Goal: Use online tool/utility: Utilize a website feature to perform a specific function

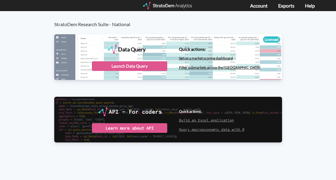
click at [233, 159] on div "StratoDem Research Suite - National Data Query Licensed StratoDem Data Query Qu…" at bounding box center [168, 86] width 336 height 151
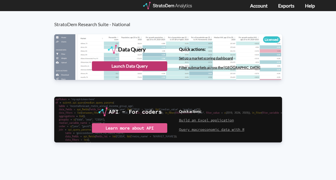
click at [145, 67] on div "Launch Data Query" at bounding box center [129, 66] width 75 height 10
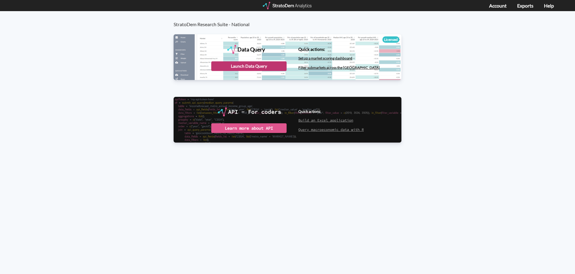
click at [266, 64] on div "Launch Data Query" at bounding box center [248, 66] width 75 height 10
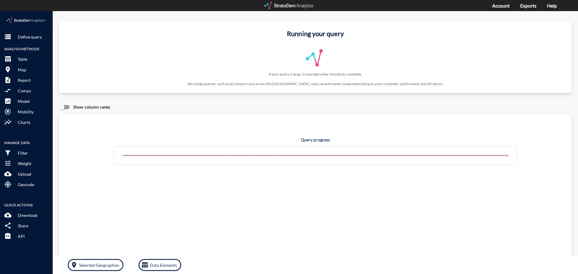
click p "Define query"
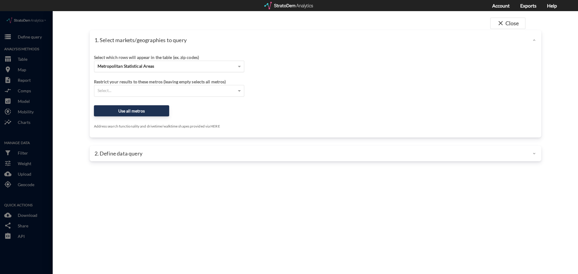
drag, startPoint x: 192, startPoint y: 46, endPoint x: 186, endPoint y: 55, distance: 10.4
click div "Select which rows will appear in the table (ex. zip codes)"
click div "Metropolitan Statistical Areas"
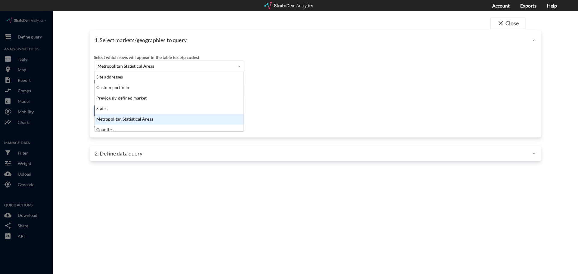
scroll to position [55, 145]
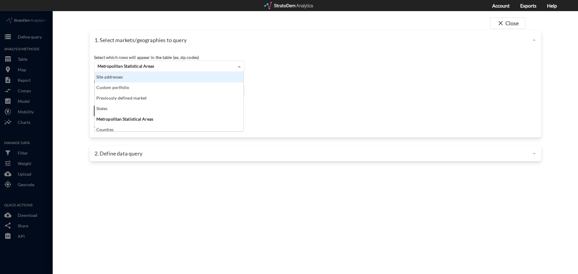
click div "Site addresses"
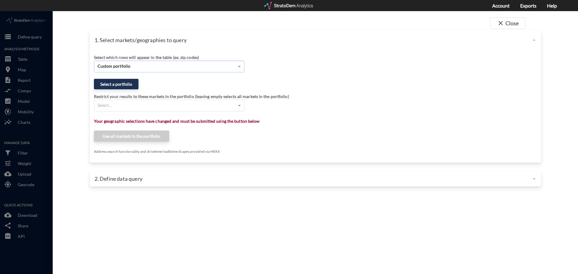
click div "Custom portfolio"
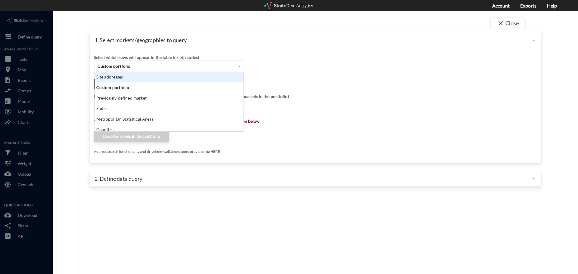
click div "Site addresses"
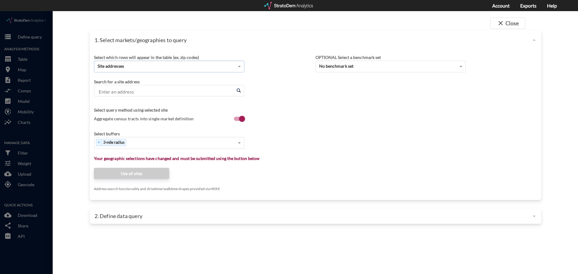
click input "Enter an address"
paste input "E [PERSON_NAME][GEOGRAPHIC_DATA]"
click li "[GEOGRAPHIC_DATA], [US_STATE]"
type input "[GEOGRAPHIC_DATA], [US_STATE]"
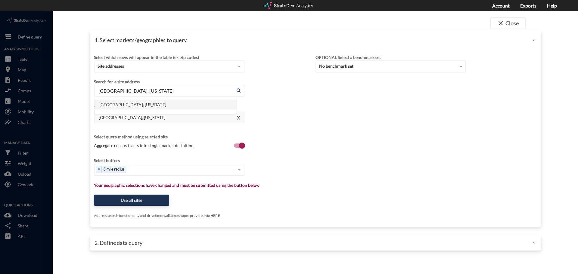
drag, startPoint x: 112, startPoint y: 80, endPoint x: 41, endPoint y: 75, distance: 71.2
click div "close Close 1. Select markets/geographies to query Select which rows will appea…"
type input "[GEOGRAPHIC_DATA], [US_STATE]"
drag, startPoint x: 151, startPoint y: 78, endPoint x: 82, endPoint y: 64, distance: 70.9
click div "1. Select markets/geographies to query Select which rows will appear in the tab…"
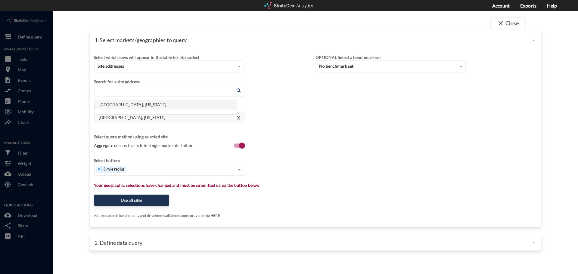
paste input "[STREET_ADDRESS]"
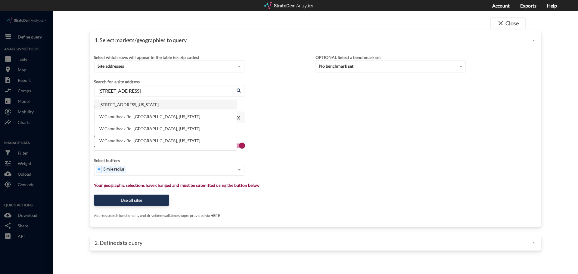
click li "[STREET_ADDRESS][US_STATE]"
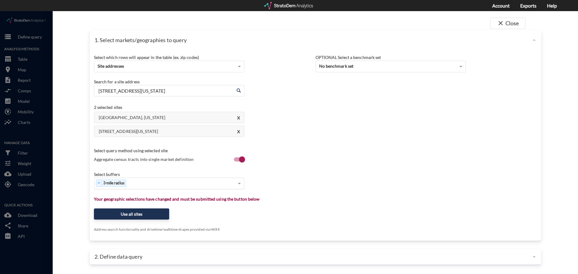
type input "[STREET_ADDRESS][US_STATE]"
click div "× 3-mile radius"
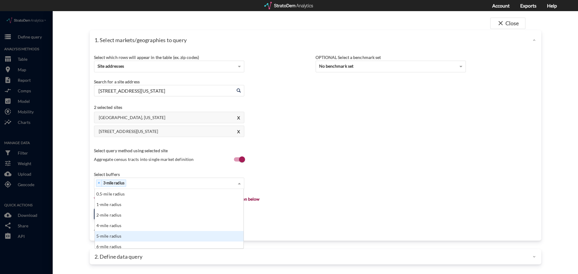
click div "5-mile radius"
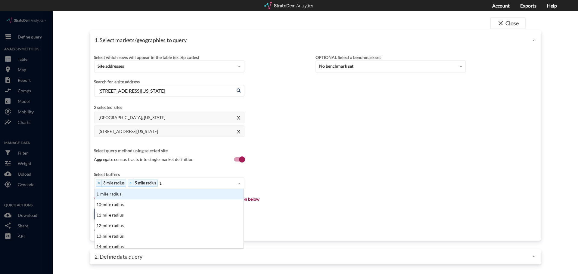
type input "10"
click div "10-mile radius"
click div "× 3-mile radius × 5-mile radius × 10-mile radius"
type input "8"
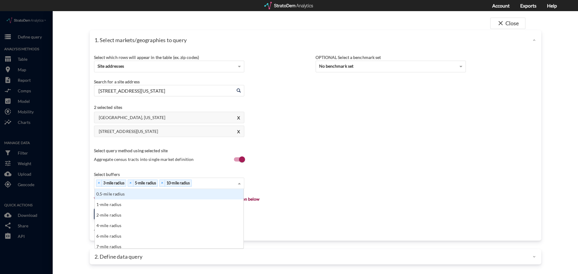
type input "7"
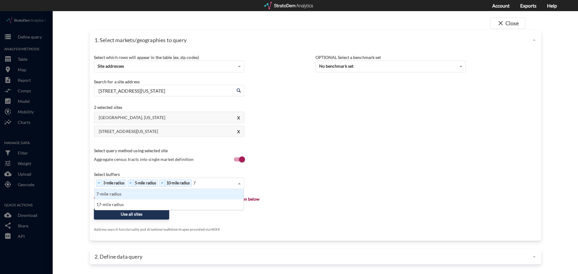
click div "7-mile radius"
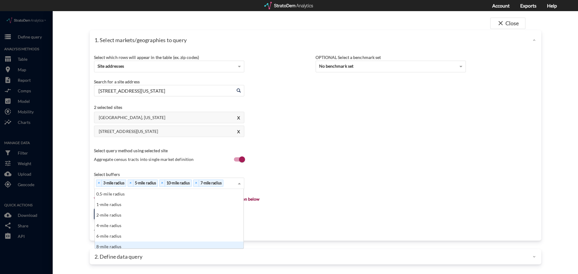
scroll to position [55, 145]
click div "Select which rows will appear in the table (ex. zip codes) Site addresses Selec…"
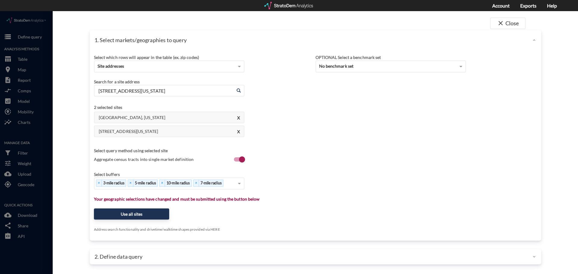
click div "Select which rows will appear in the table (ex. zip codes) Site addresses Selec…"
drag, startPoint x: 465, startPoint y: 144, endPoint x: 461, endPoint y: 139, distance: 5.6
click div "Select which rows will appear in the table (ex. zip codes) Site addresses Selec…"
click div "2. Define data query"
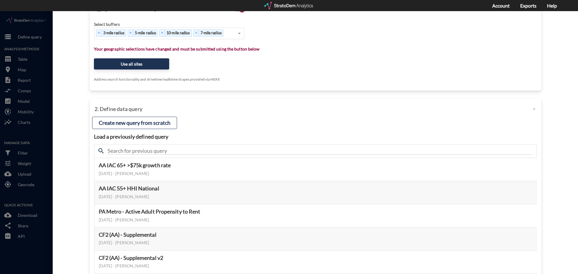
scroll to position [151, 0]
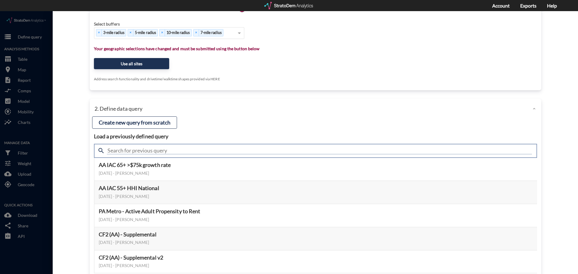
click input "text"
type input "meta"
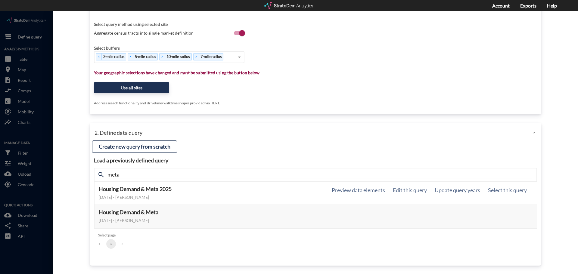
click div "[DATE] - [PERSON_NAME]"
click h5 "Housing Demand & Meta 2025"
click button "Select this query"
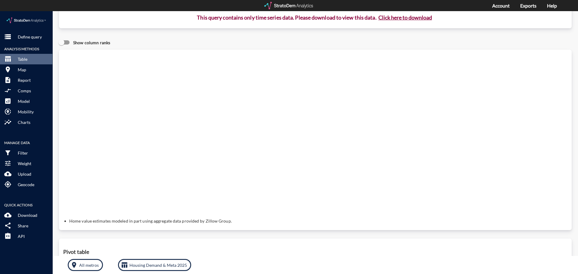
scroll to position [0, 0]
